Goal: Task Accomplishment & Management: Manage account settings

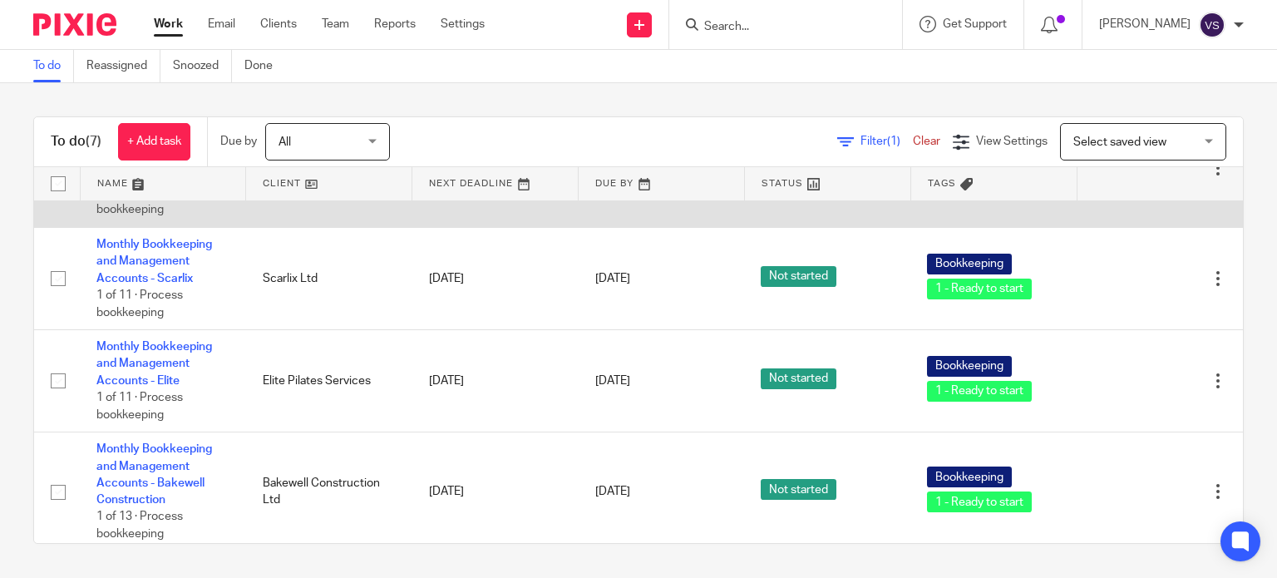
scroll to position [166, 0]
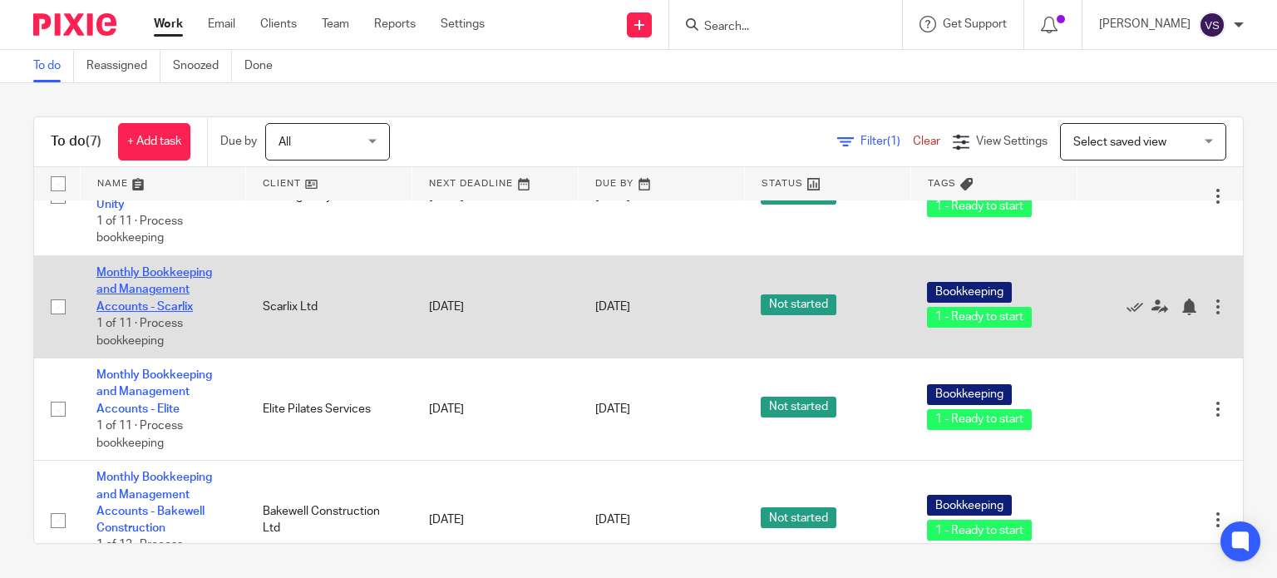
click at [185, 272] on link "Monthly Bookkeeping and Management Accounts - Scarlix" at bounding box center [154, 290] width 116 height 46
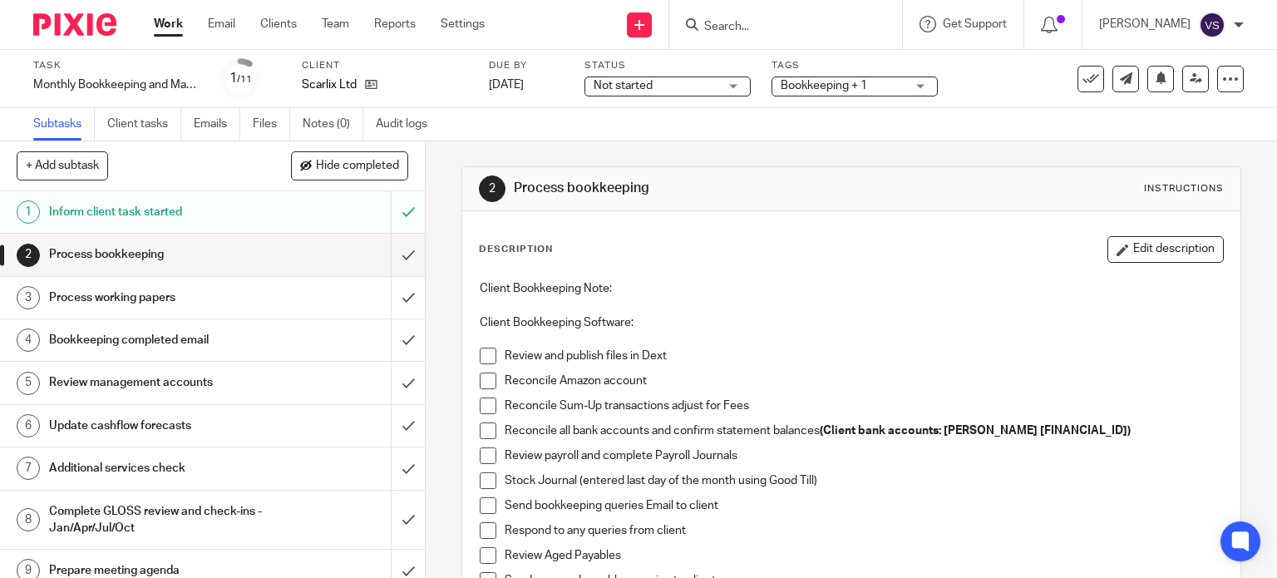
click at [483, 356] on span at bounding box center [488, 355] width 17 height 17
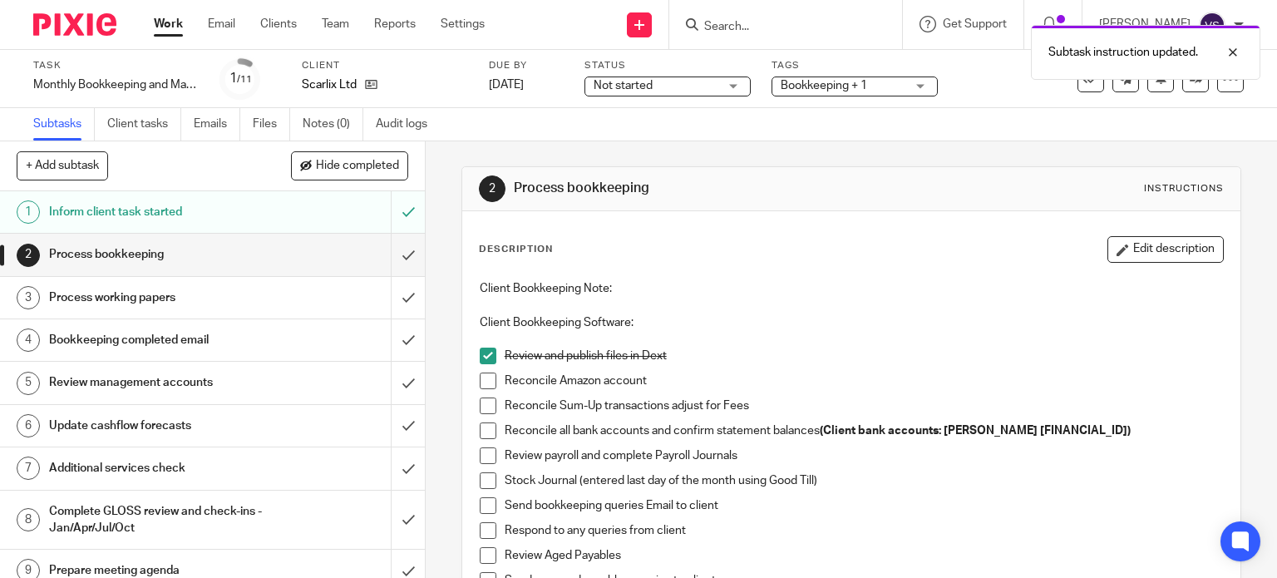
click at [481, 382] on span at bounding box center [488, 380] width 17 height 17
click at [480, 405] on span at bounding box center [488, 405] width 17 height 17
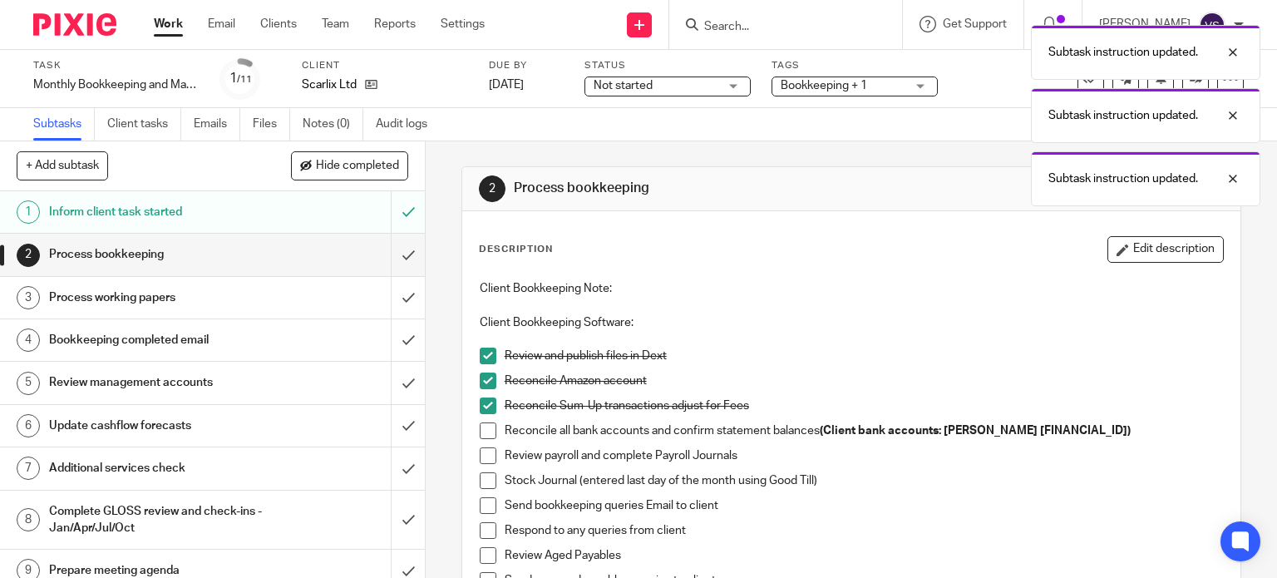
click at [480, 431] on span at bounding box center [488, 430] width 17 height 17
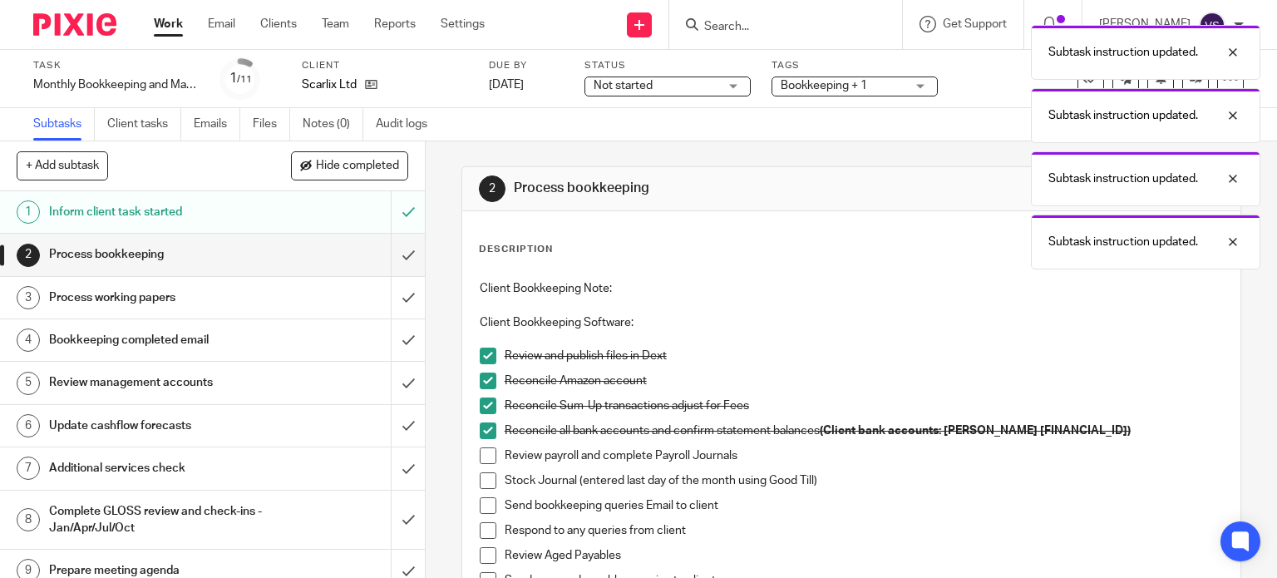
click at [480, 451] on span at bounding box center [488, 455] width 17 height 17
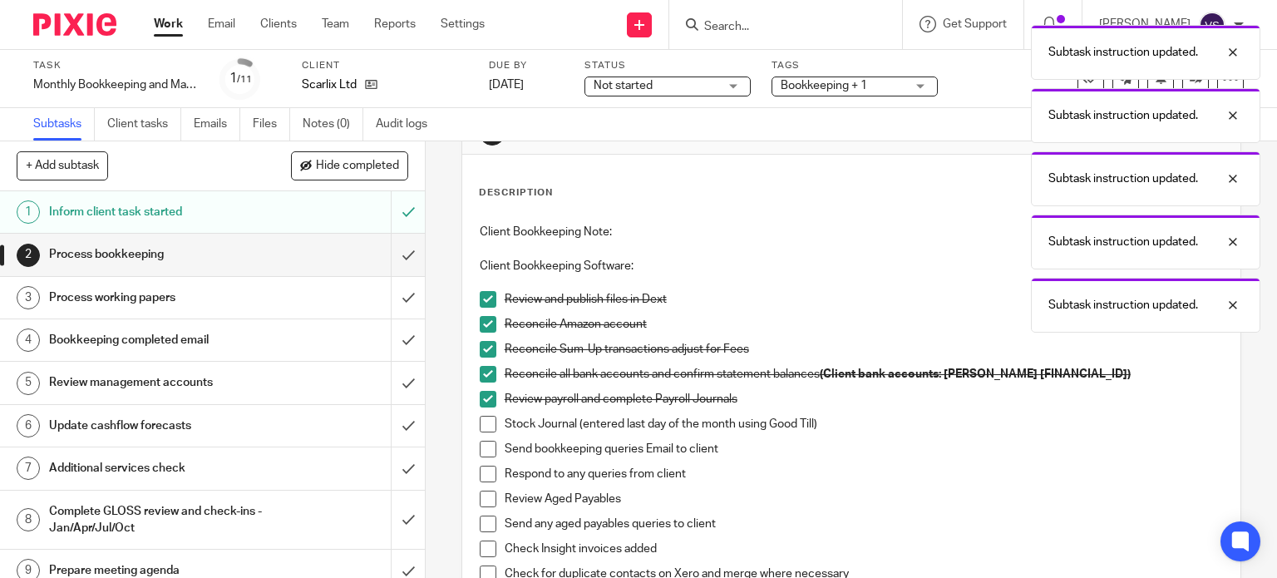
scroll to position [83, 0]
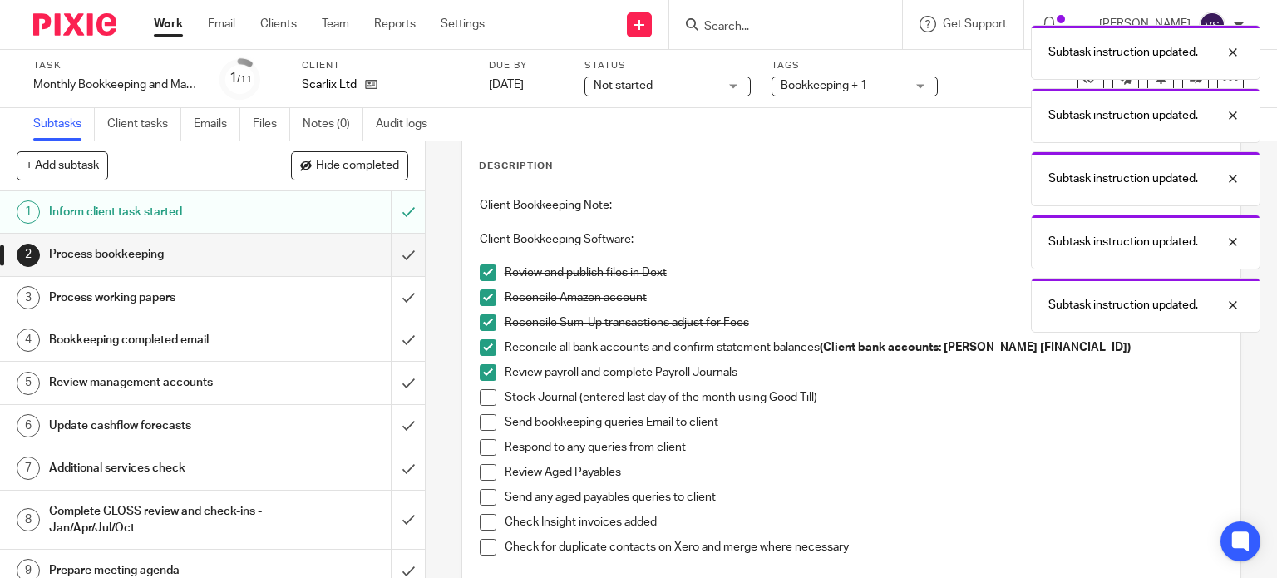
click at [484, 400] on span at bounding box center [488, 397] width 17 height 17
drag, startPoint x: 484, startPoint y: 416, endPoint x: 484, endPoint y: 432, distance: 16.6
click at [484, 416] on span at bounding box center [488, 422] width 17 height 17
click at [485, 448] on span at bounding box center [488, 447] width 17 height 17
click at [482, 472] on span at bounding box center [488, 472] width 17 height 17
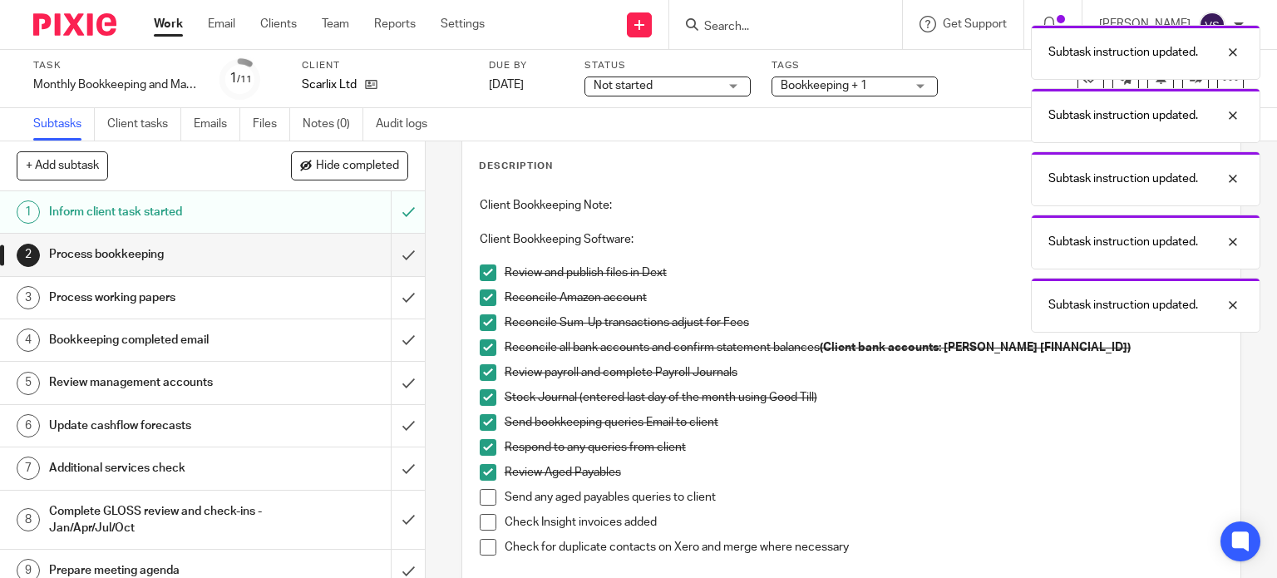
click at [484, 521] on span at bounding box center [488, 522] width 17 height 17
click at [485, 502] on span at bounding box center [488, 497] width 17 height 17
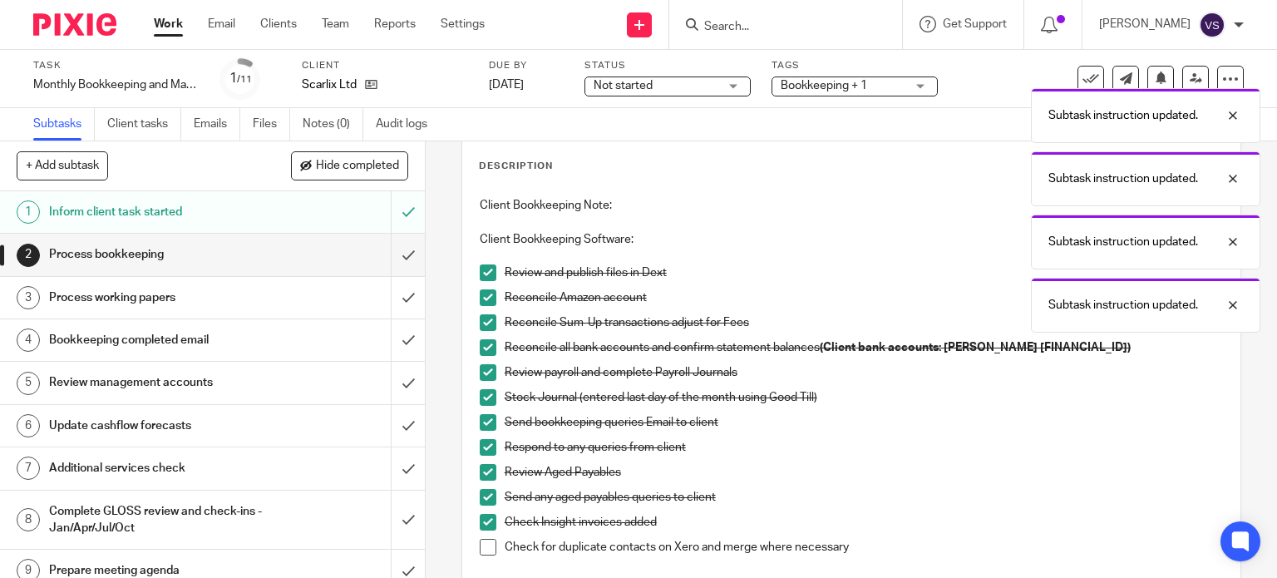
click at [485, 551] on span at bounding box center [488, 547] width 17 height 17
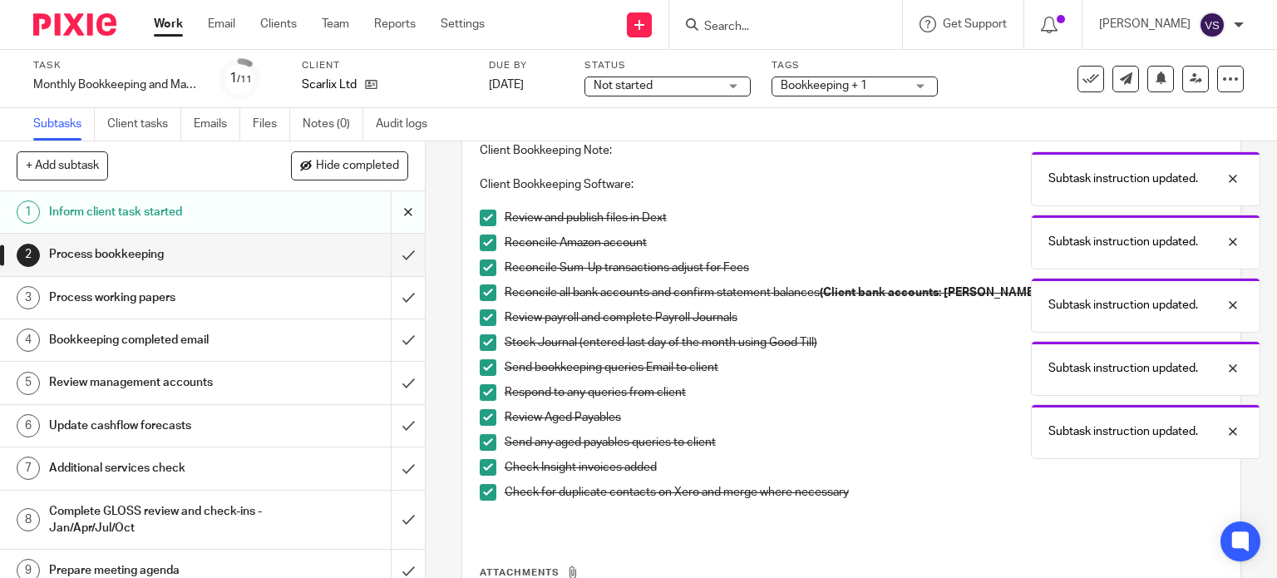
scroll to position [166, 0]
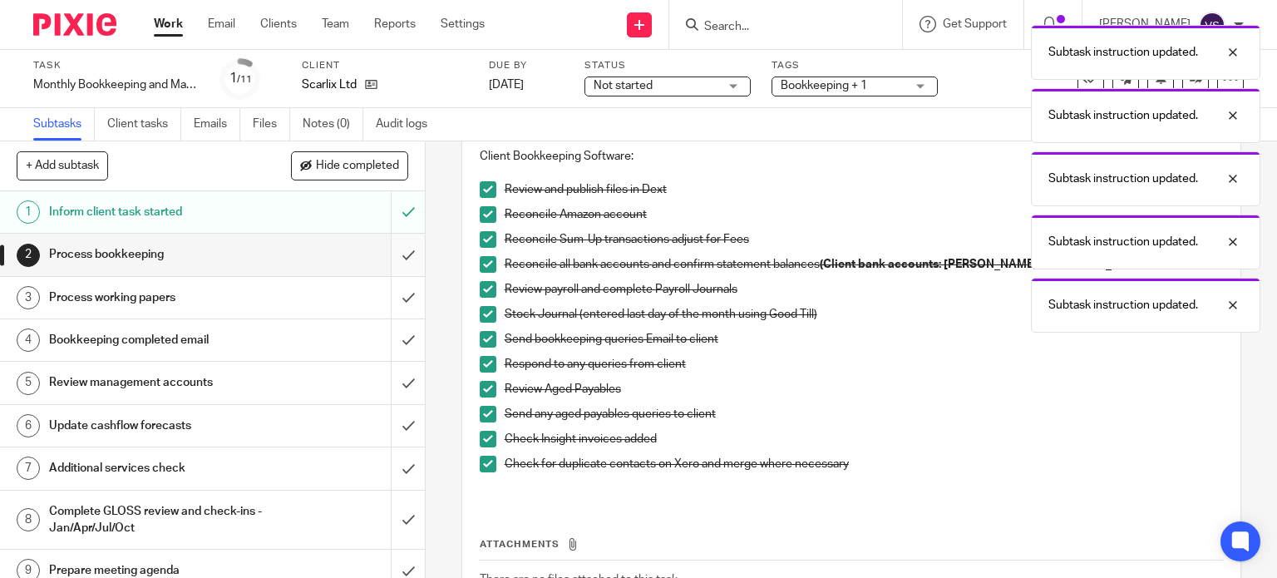
click at [387, 252] on input "submit" at bounding box center [212, 255] width 425 height 42
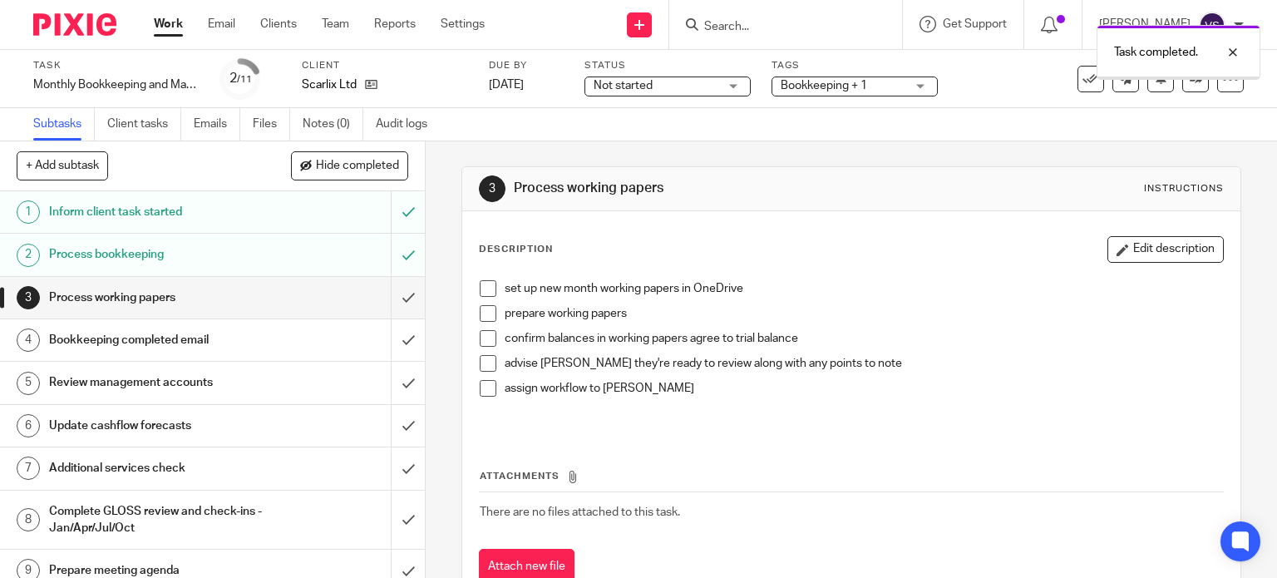
click at [483, 292] on span at bounding box center [488, 288] width 17 height 17
click at [480, 325] on li "prepare working papers" at bounding box center [852, 317] width 744 height 25
click at [480, 318] on span at bounding box center [488, 313] width 17 height 17
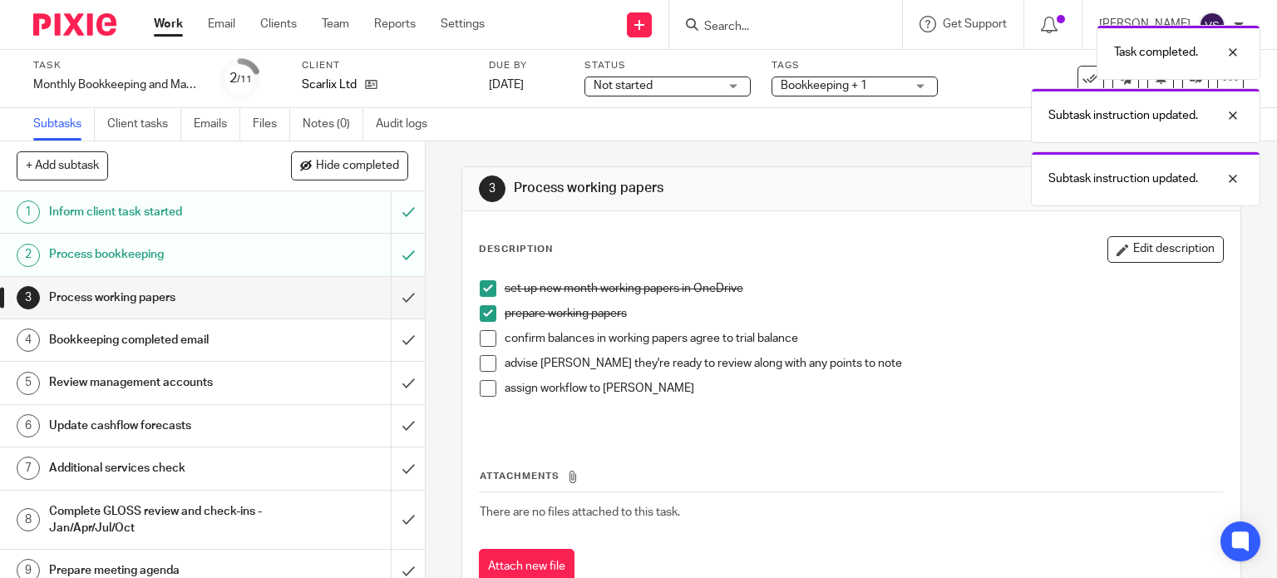
click at [482, 350] on li "confirm balances in working papers agree to trial balance" at bounding box center [852, 342] width 744 height 25
click at [480, 339] on span at bounding box center [488, 338] width 17 height 17
click at [480, 367] on span at bounding box center [488, 363] width 17 height 17
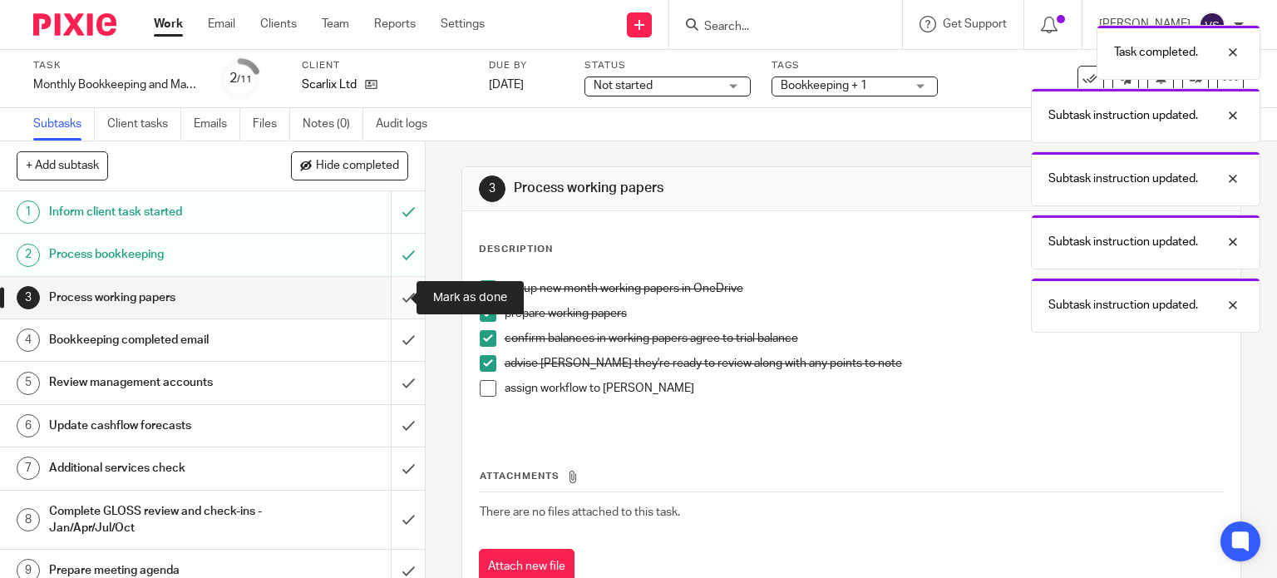
click at [402, 302] on input "submit" at bounding box center [212, 298] width 425 height 42
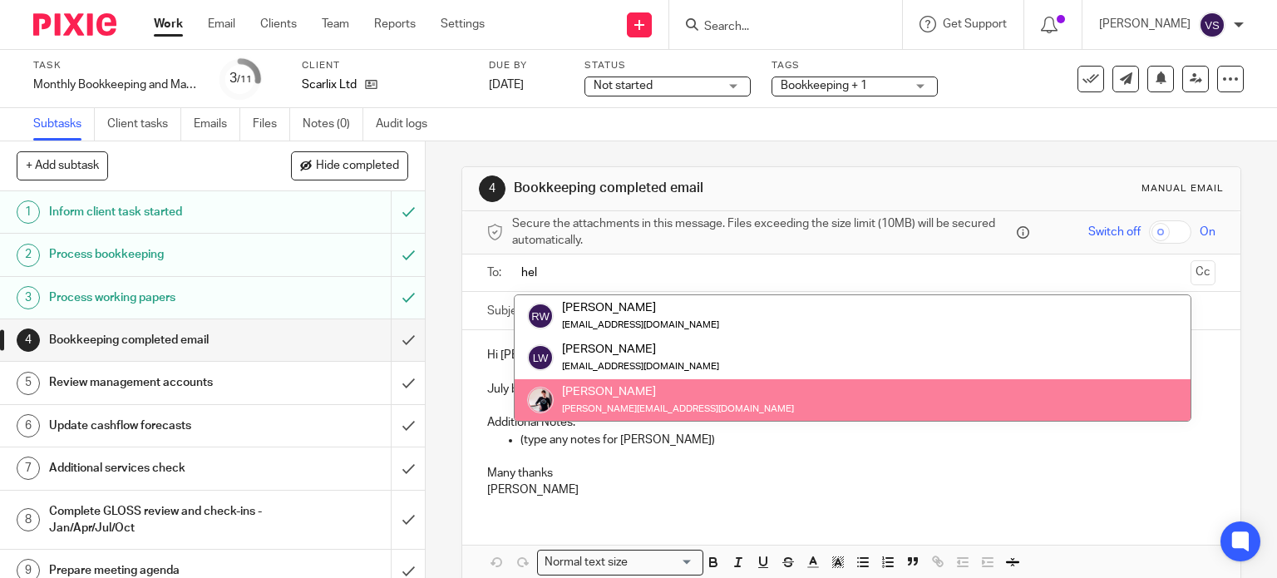
type input "hel"
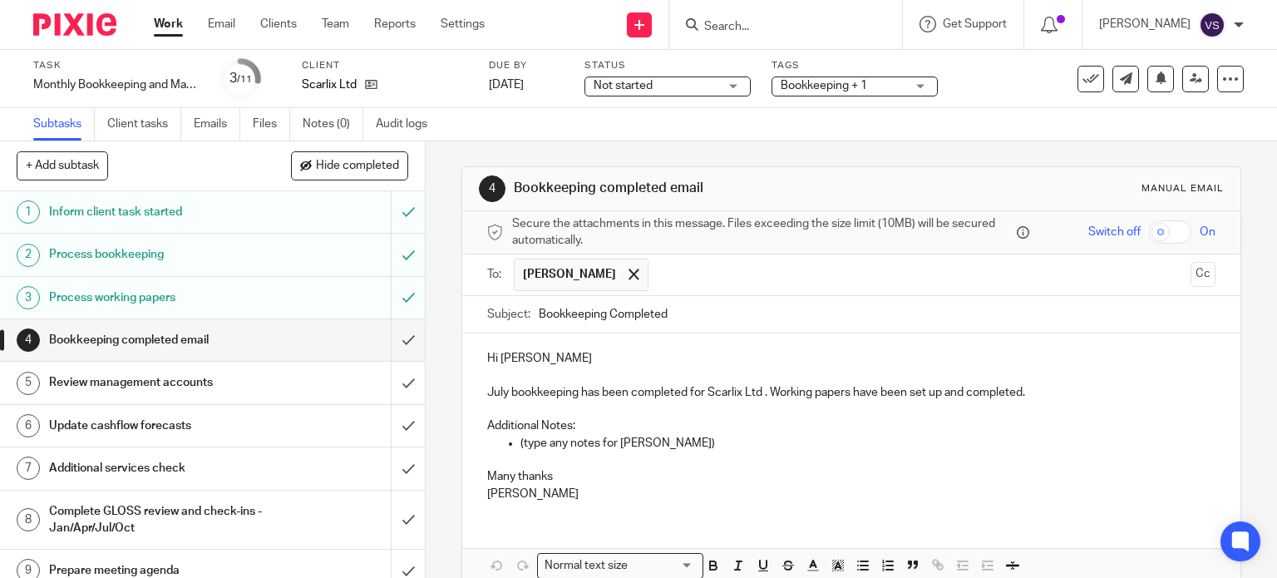
scroll to position [83, 0]
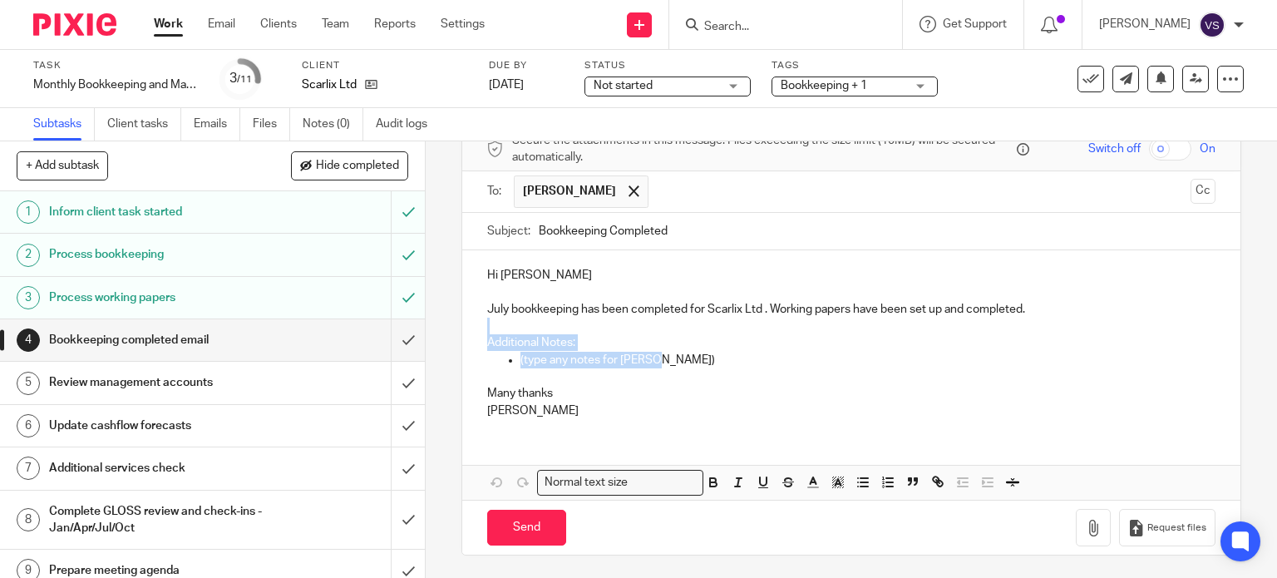
drag, startPoint x: 652, startPoint y: 357, endPoint x: 482, endPoint y: 332, distance: 171.3
click at [482, 332] on div "Hi Helen July bookkeeping has been completed for Scarlix Ltd . Working papers h…" at bounding box center [851, 340] width 779 height 180
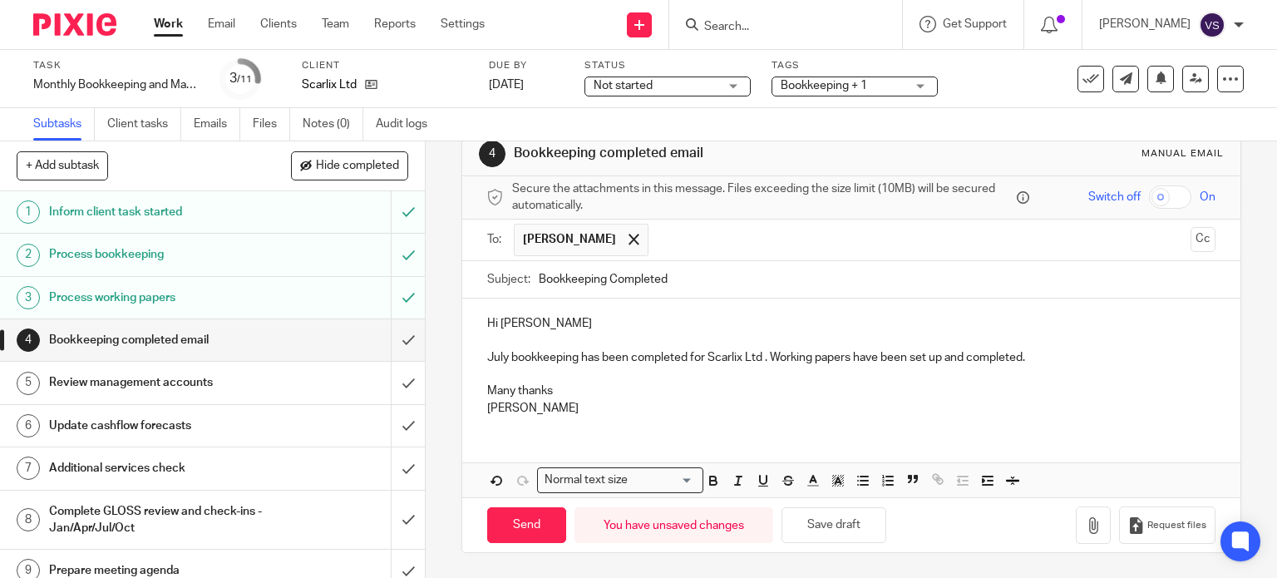
scroll to position [32, 0]
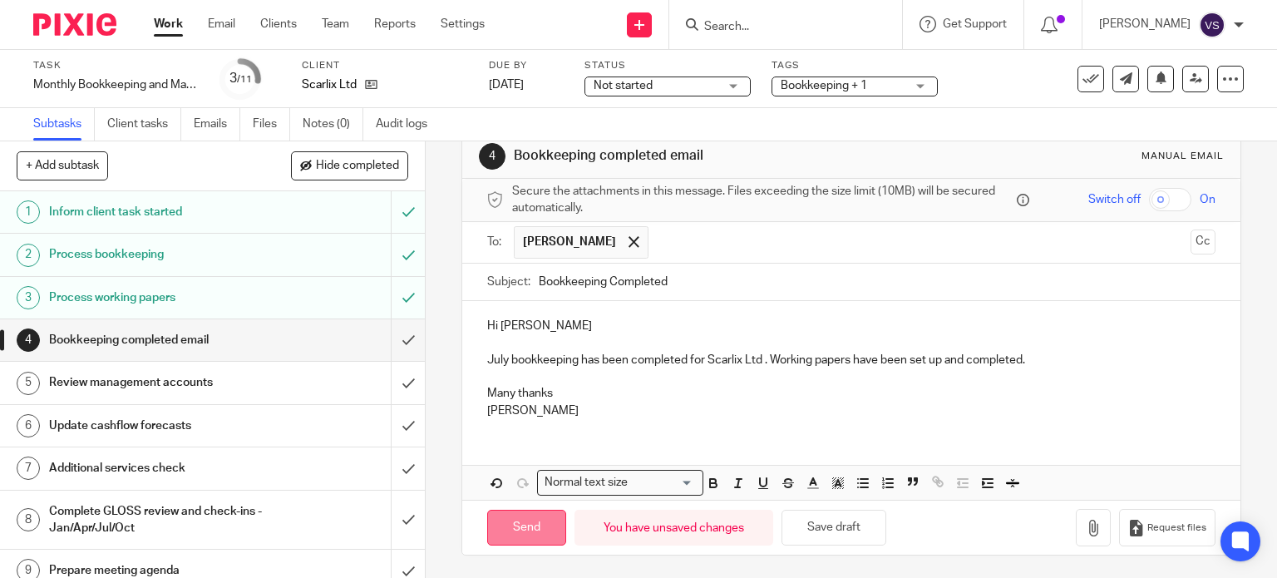
click at [517, 516] on input "Send" at bounding box center [526, 528] width 79 height 36
type input "Sent"
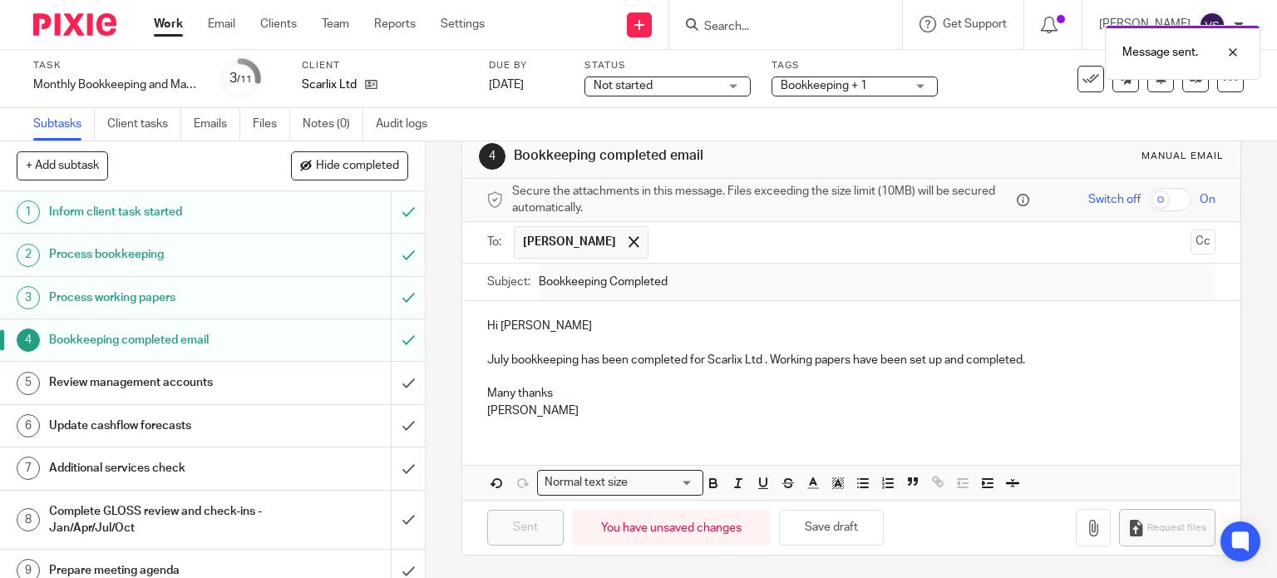
click at [319, 306] on div "Process working papers" at bounding box center [211, 297] width 325 height 25
click at [327, 299] on div "Process working papers" at bounding box center [211, 297] width 325 height 25
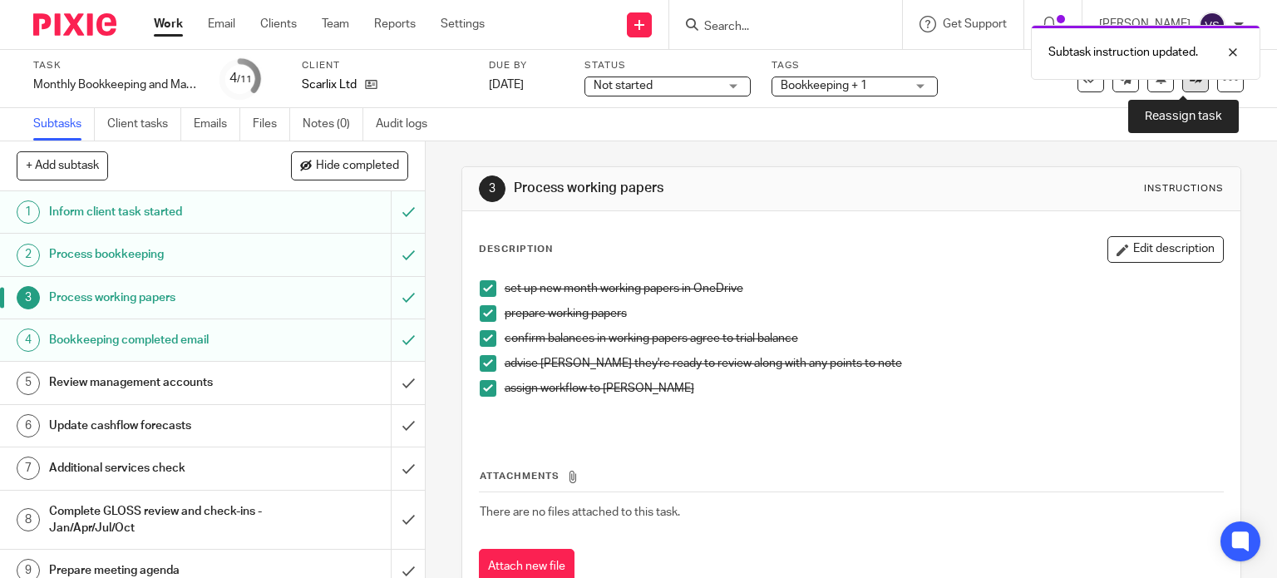
click at [1182, 87] on link at bounding box center [1195, 79] width 27 height 27
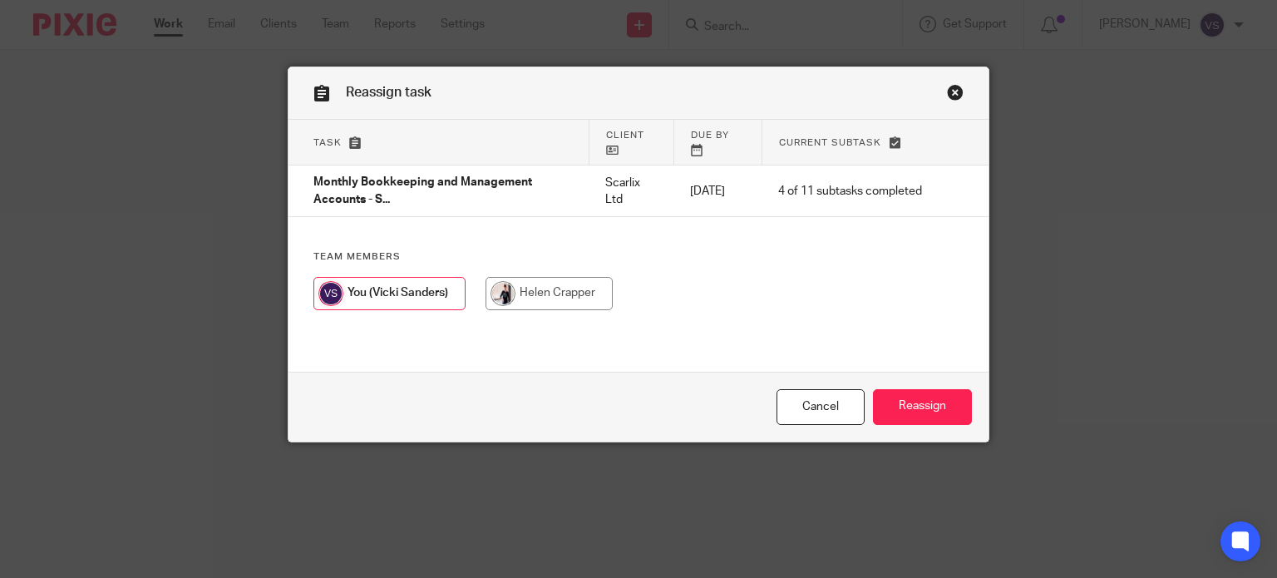
click at [555, 272] on div "Team members" at bounding box center [638, 288] width 701 height 76
click at [602, 292] on input "radio" at bounding box center [548, 293] width 127 height 33
radio input "true"
click at [886, 402] on input "Reassign" at bounding box center [922, 407] width 99 height 36
